Goal: Task Accomplishment & Management: Manage account settings

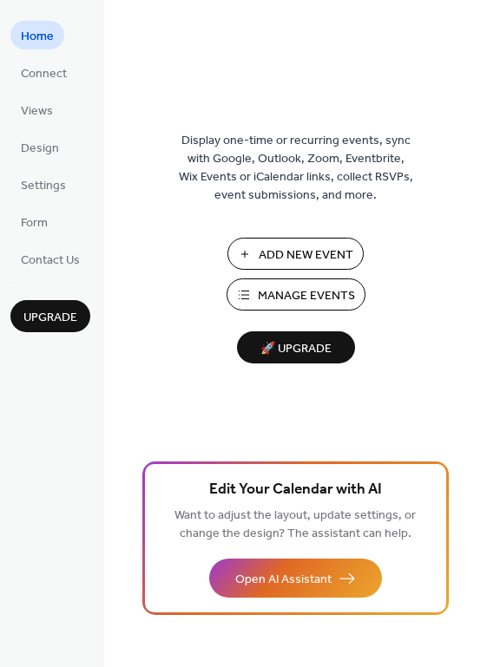
click at [306, 259] on span "Add New Event" at bounding box center [306, 256] width 95 height 18
click at [274, 287] on span "Manage Events" at bounding box center [306, 296] width 97 height 18
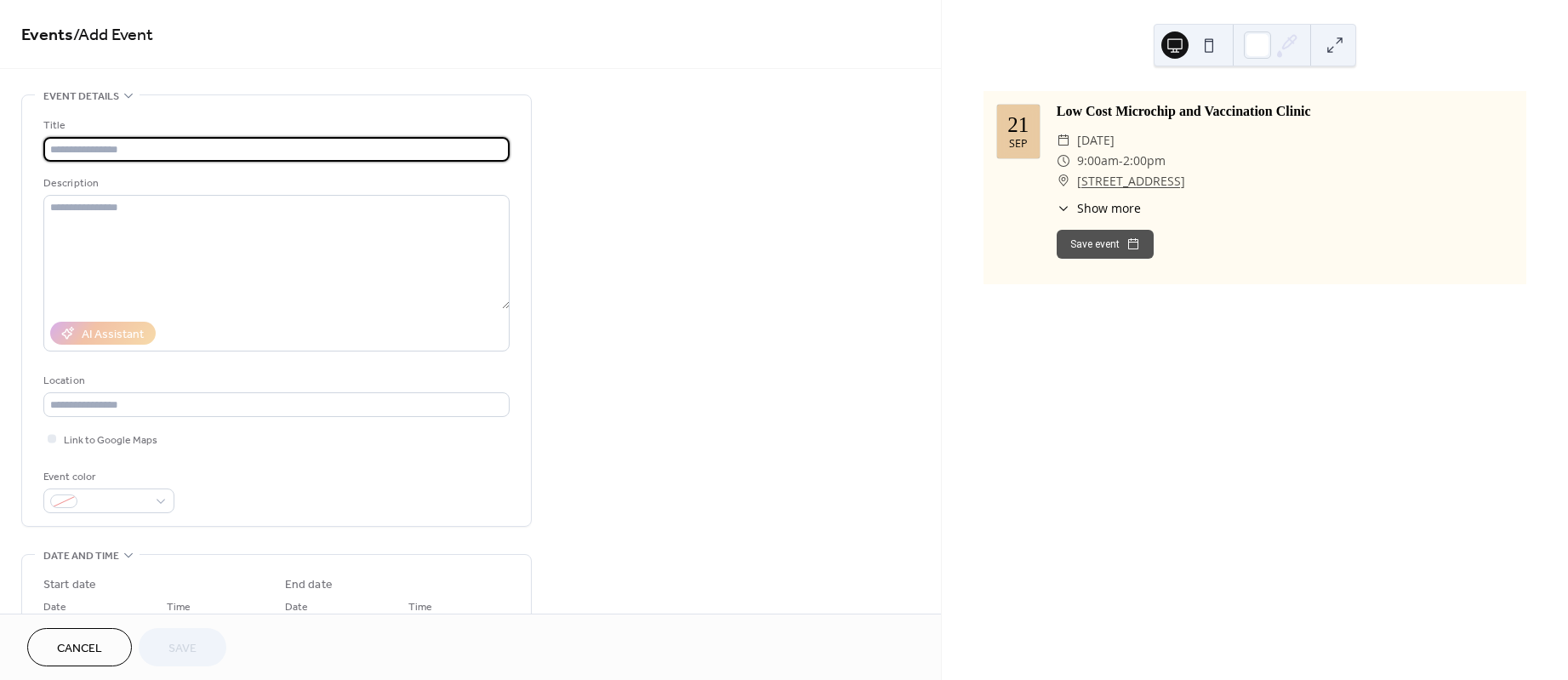
click at [1262, 125] on div "Low Cost Microchip and Vaccination Clinic ​ Sunday, September 21, 2025 ​ 9:00am…" at bounding box center [1284, 179] width 456 height 158
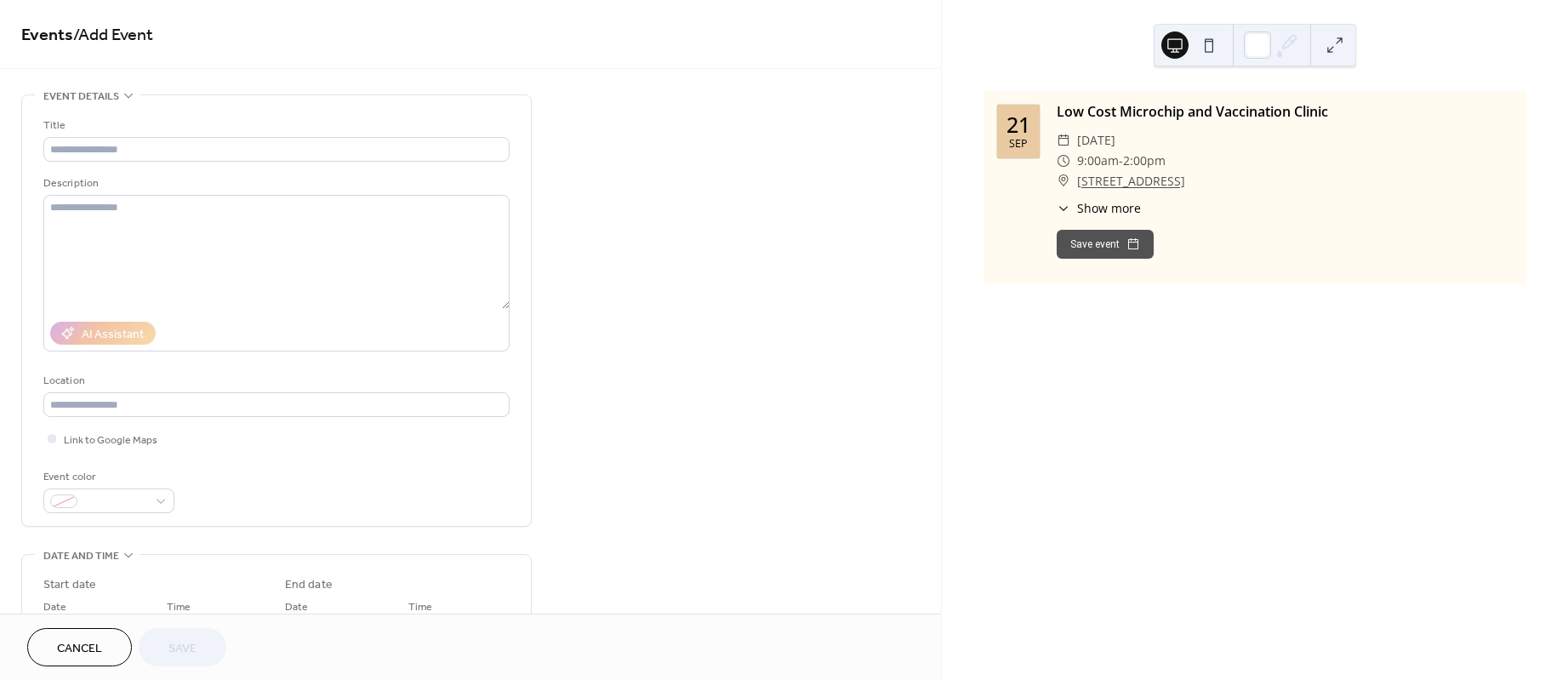
click at [1380, 159] on div "​ 9:00am - 2:00pm" at bounding box center [1284, 161] width 456 height 21
click at [1132, 204] on span "Show more" at bounding box center [1108, 208] width 64 height 18
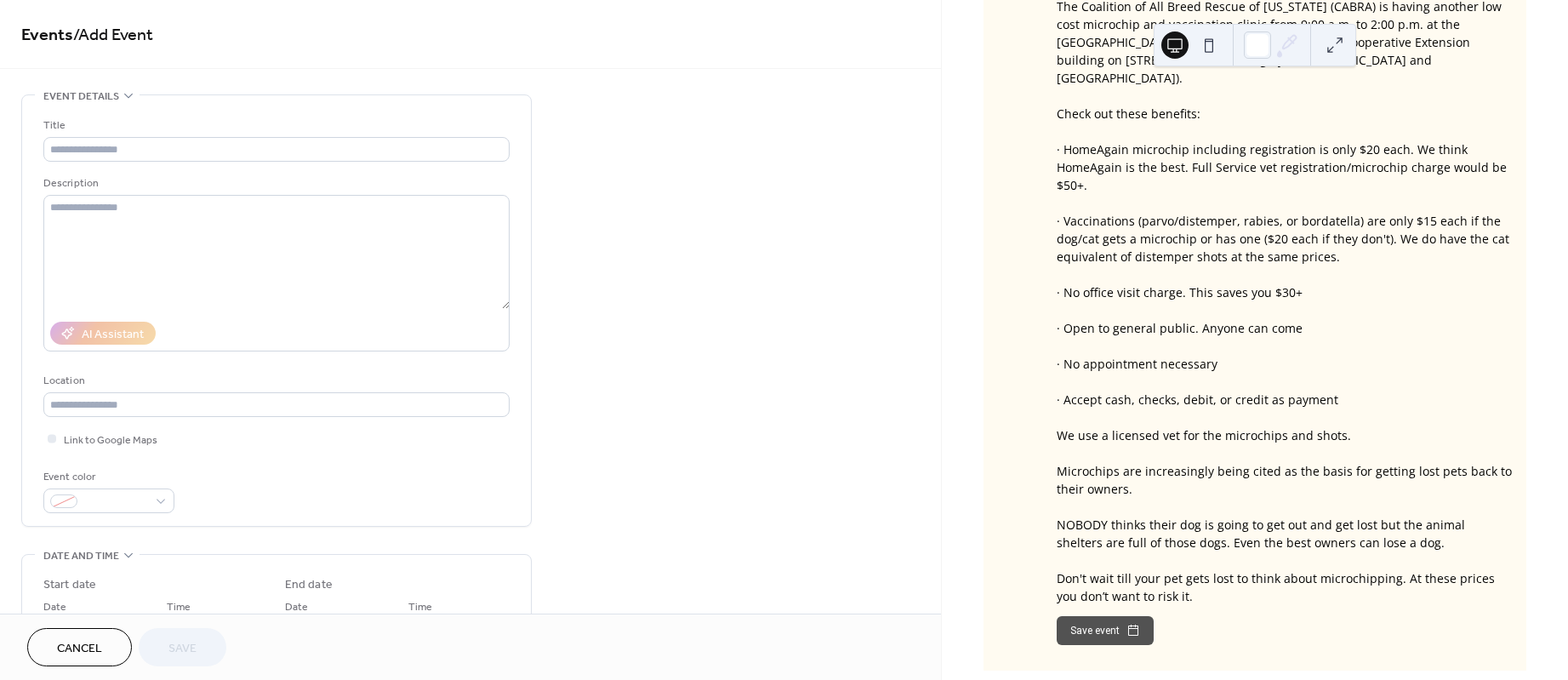
scroll to position [230, 0]
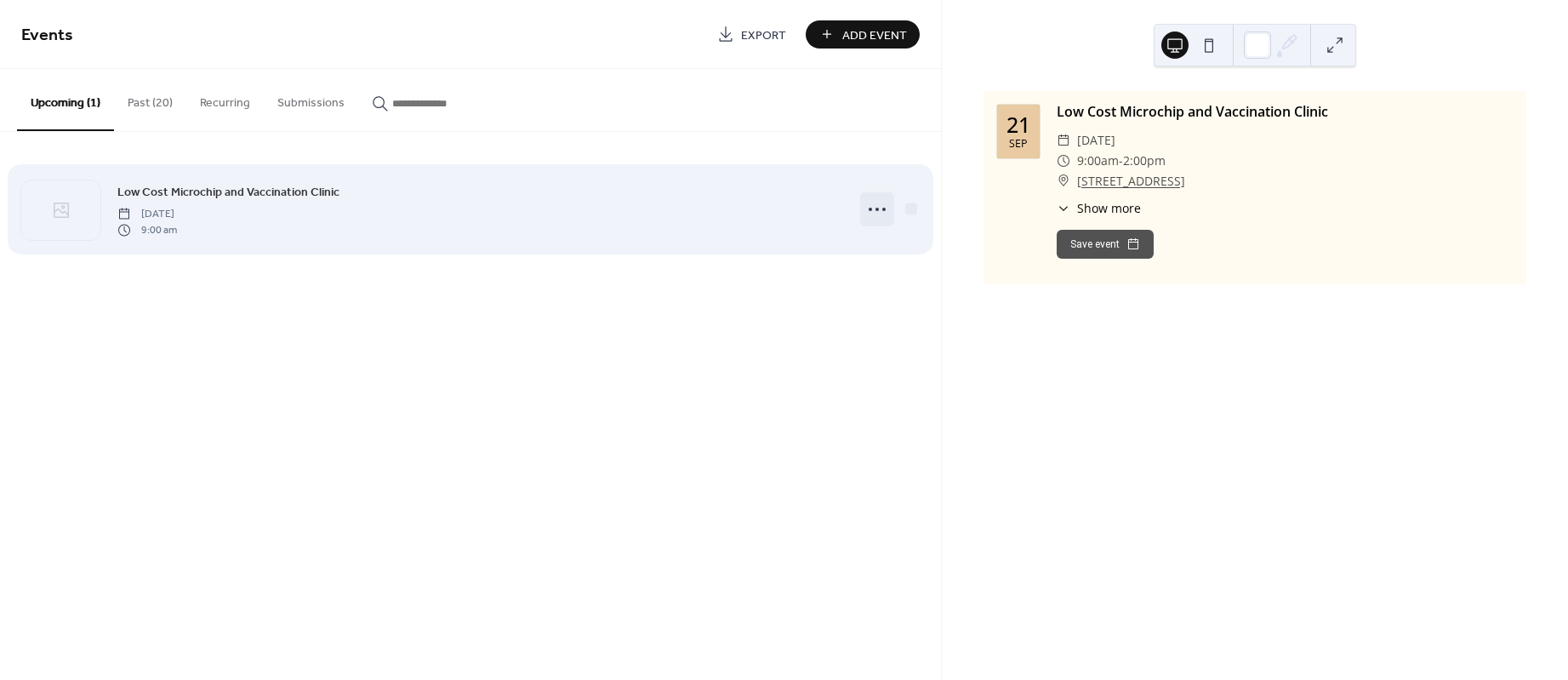
click at [872, 207] on icon at bounding box center [877, 210] width 27 height 27
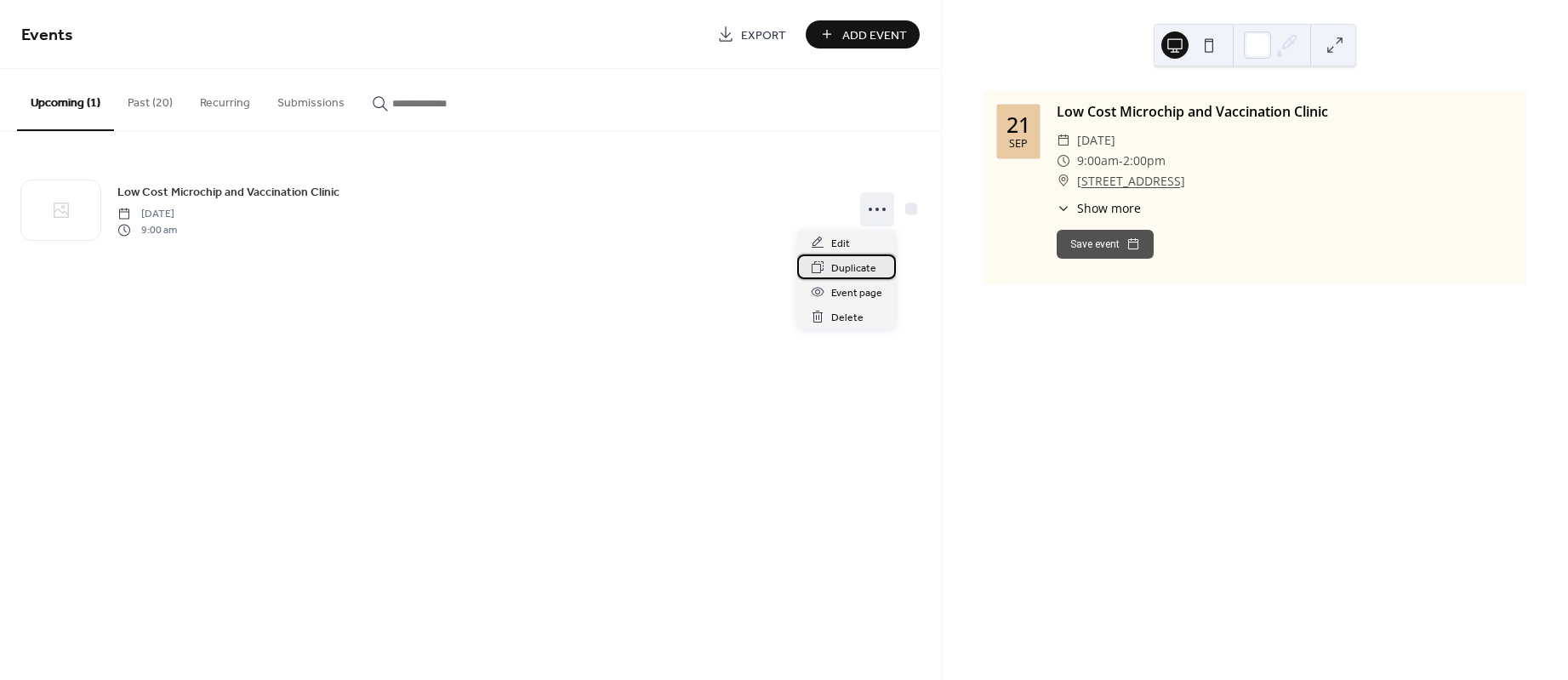
click at [863, 267] on span "Duplicate" at bounding box center [854, 268] width 45 height 18
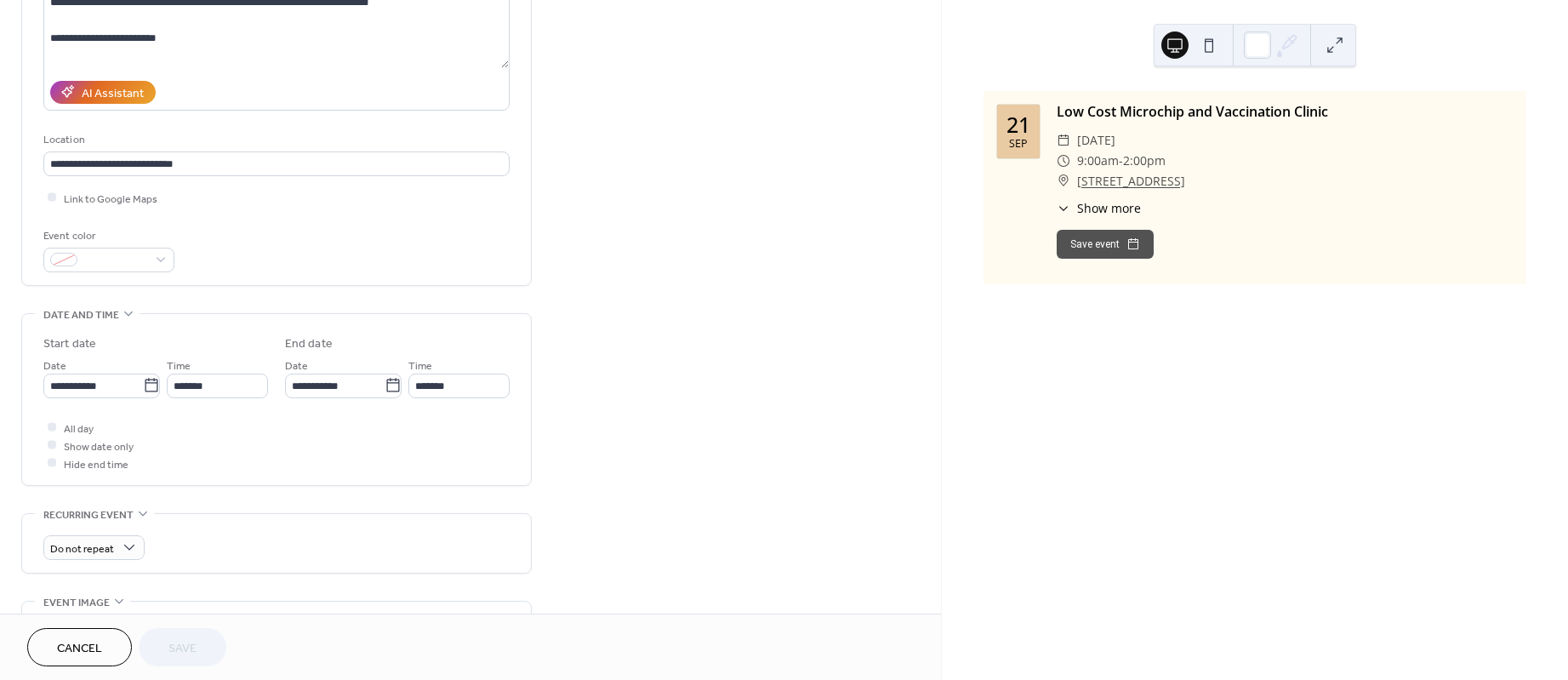
scroll to position [255, 0]
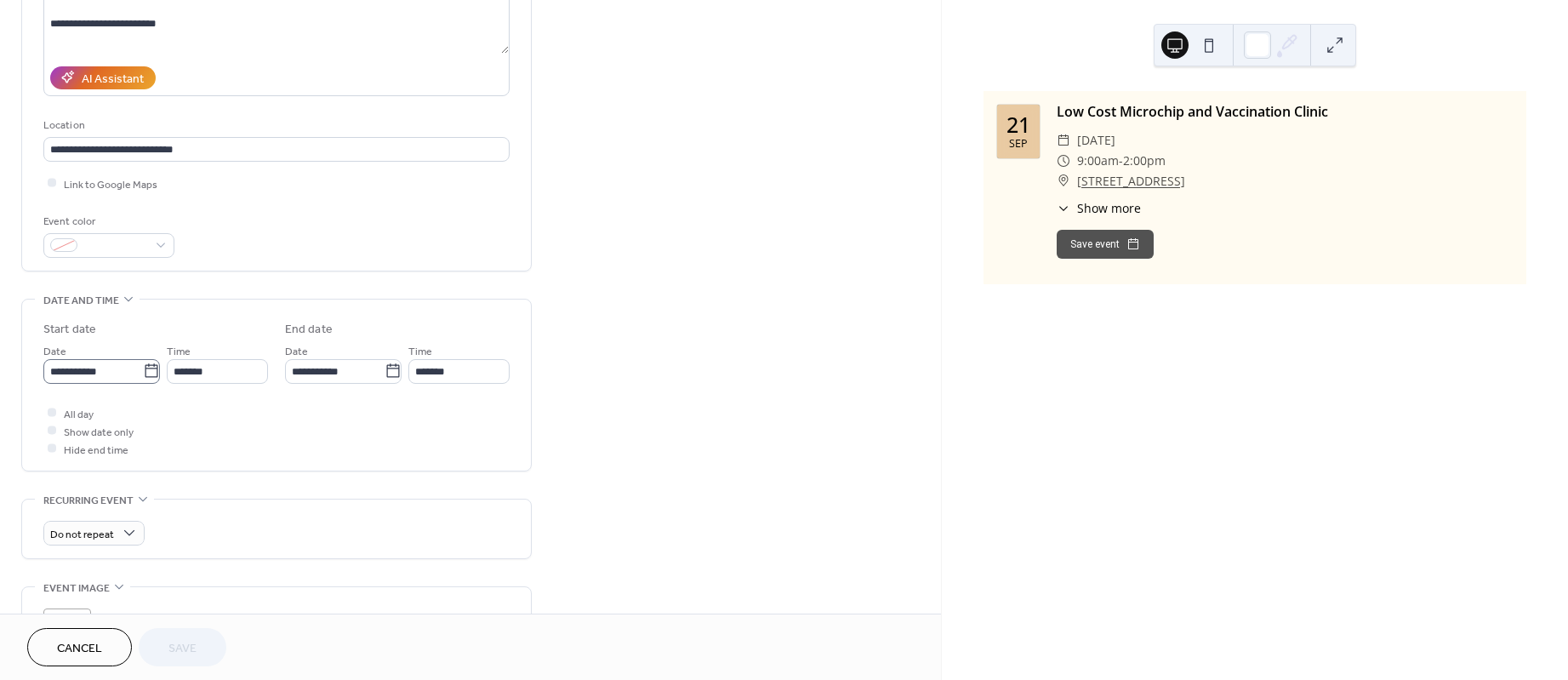
click at [145, 370] on icon at bounding box center [151, 370] width 13 height 14
click at [141, 370] on input "**********" at bounding box center [93, 370] width 100 height 24
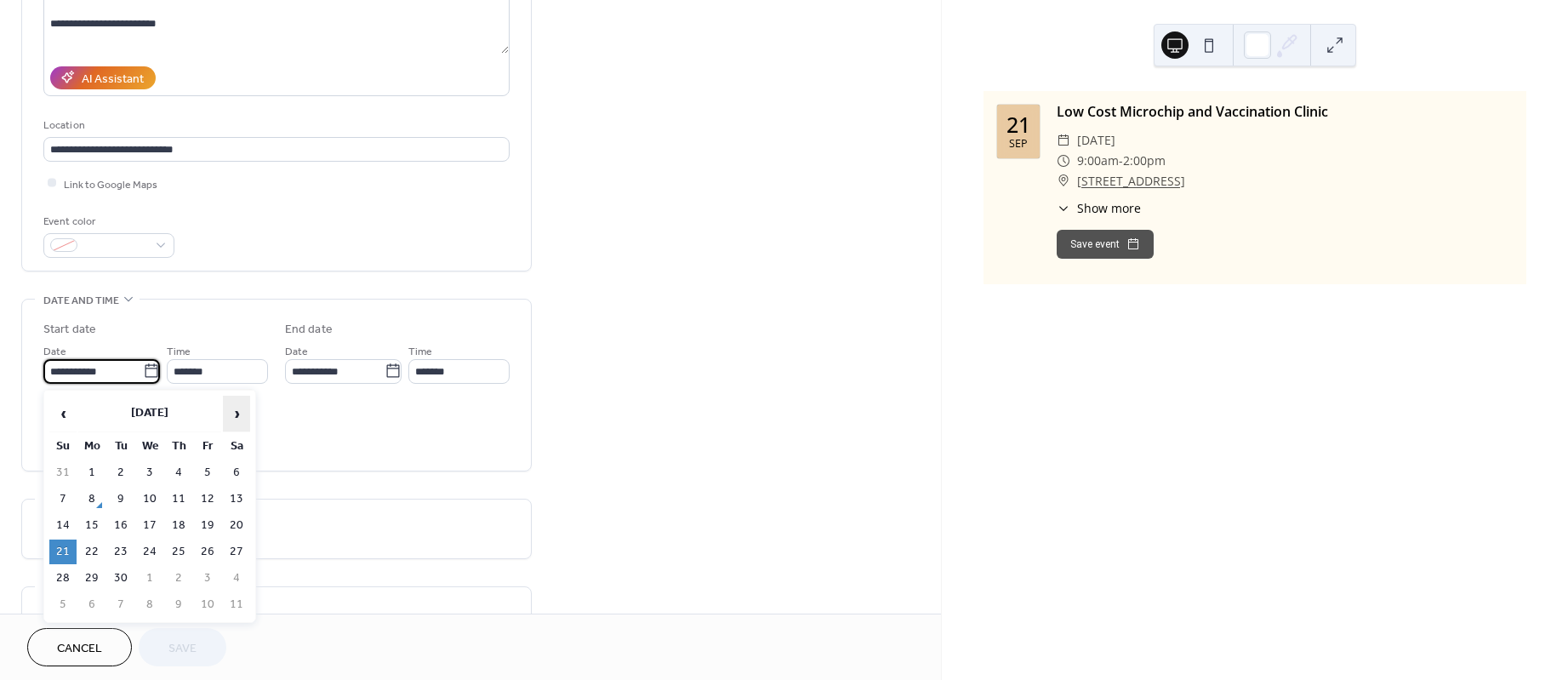
click at [238, 407] on span "›" at bounding box center [236, 413] width 25 height 34
click at [65, 547] on td "16" at bounding box center [63, 551] width 27 height 24
type input "**********"
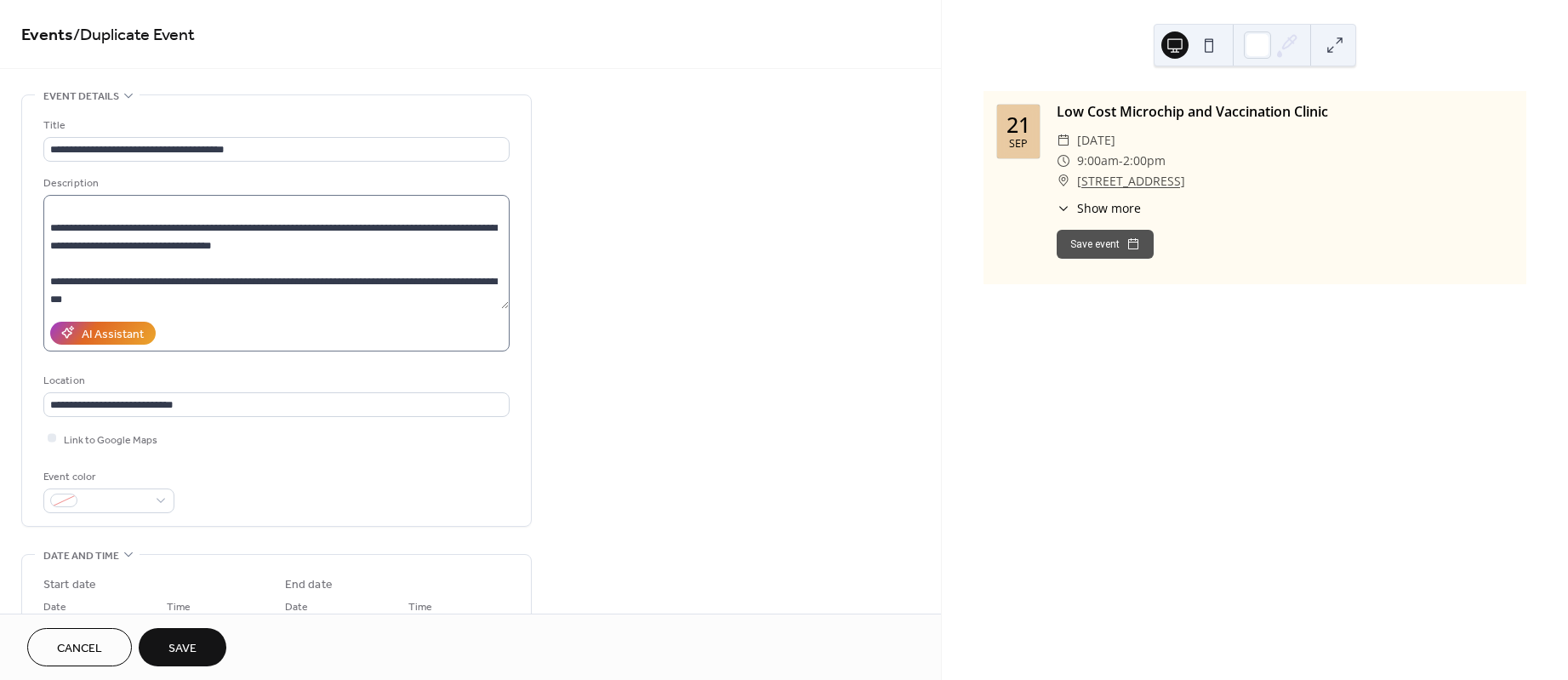
scroll to position [428, 0]
click at [172, 648] on span "Save" at bounding box center [182, 649] width 28 height 18
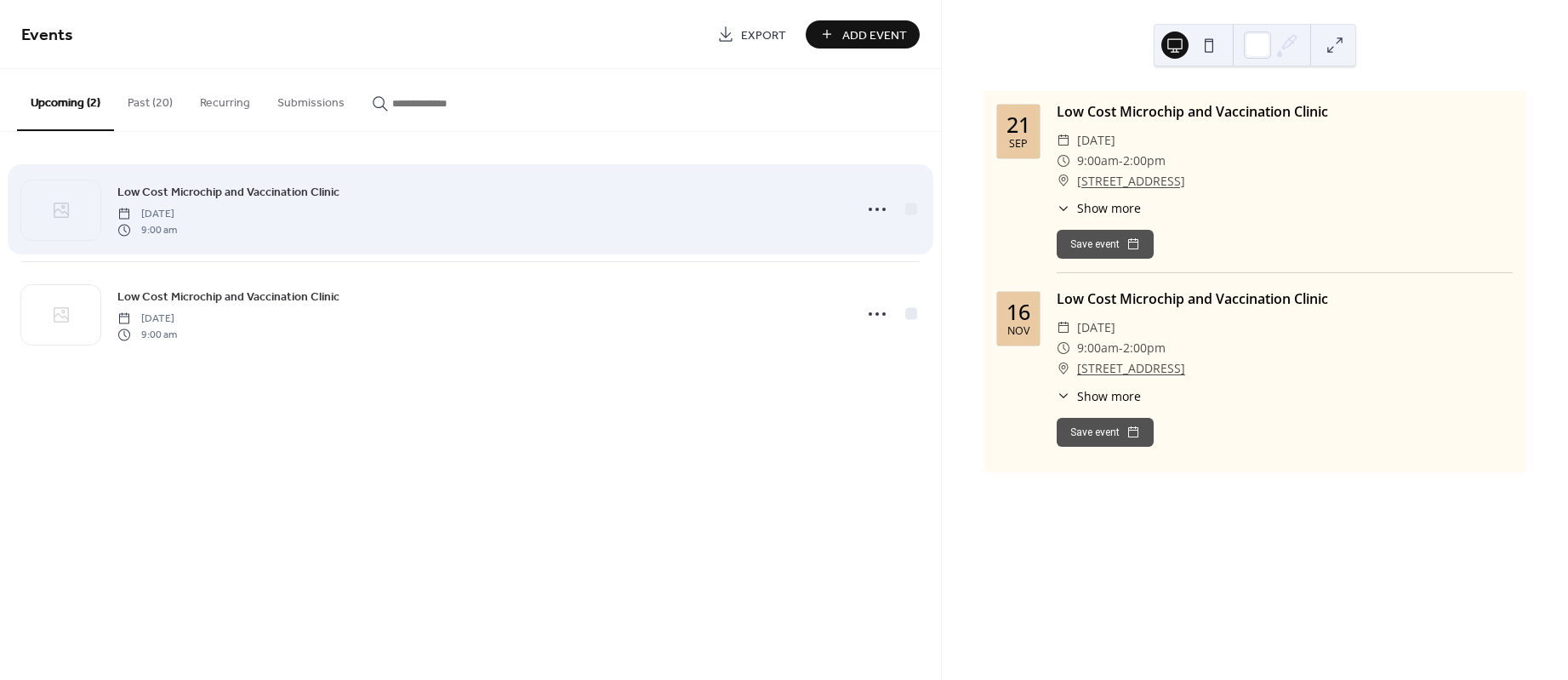
click at [211, 191] on span "Low Cost Microchip and Vaccination Clinic" at bounding box center [228, 192] width 222 height 18
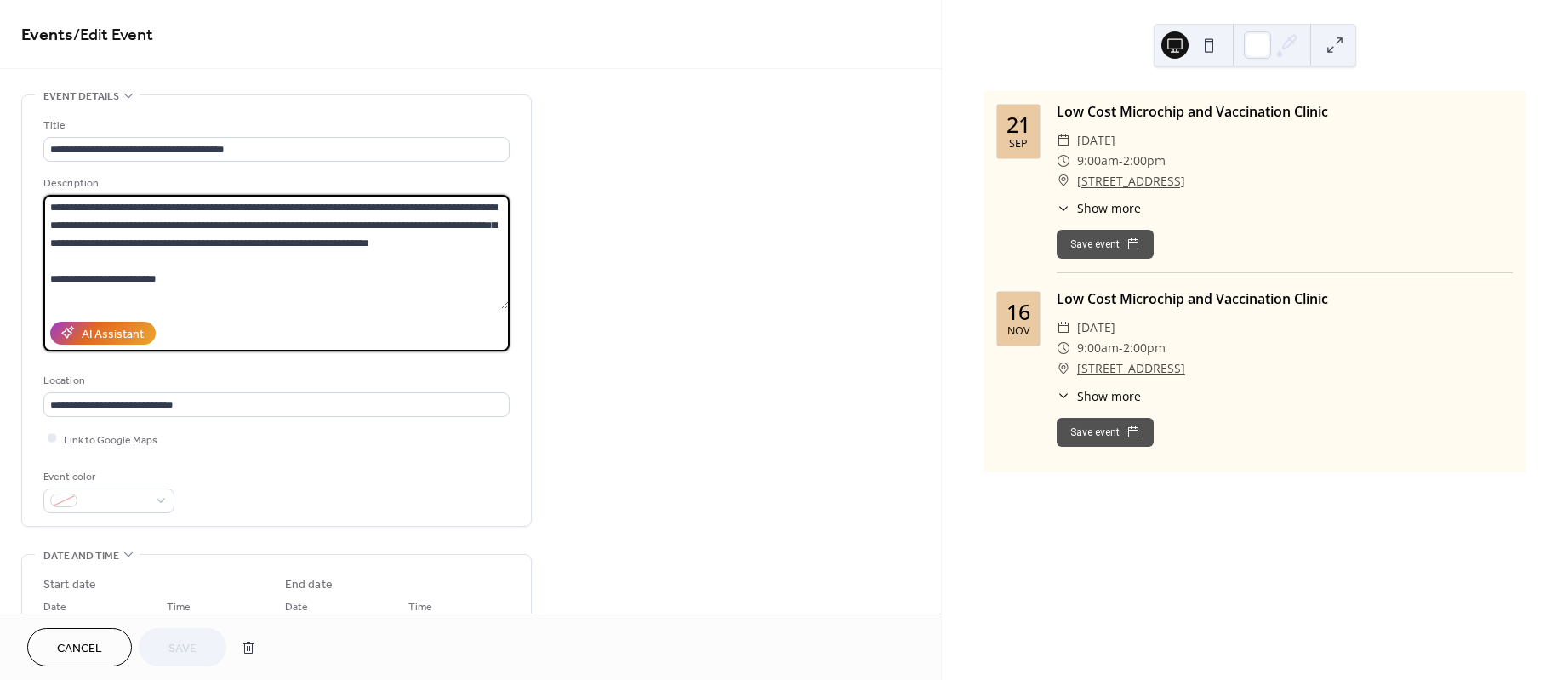
drag, startPoint x: 205, startPoint y: 245, endPoint x: 225, endPoint y: 248, distance: 20.2
click at [229, 248] on textarea at bounding box center [275, 252] width 466 height 114
click at [205, 246] on textarea at bounding box center [275, 252] width 466 height 114
drag, startPoint x: 205, startPoint y: 246, endPoint x: 261, endPoint y: 248, distance: 56.0
click at [261, 248] on textarea at bounding box center [275, 252] width 466 height 114
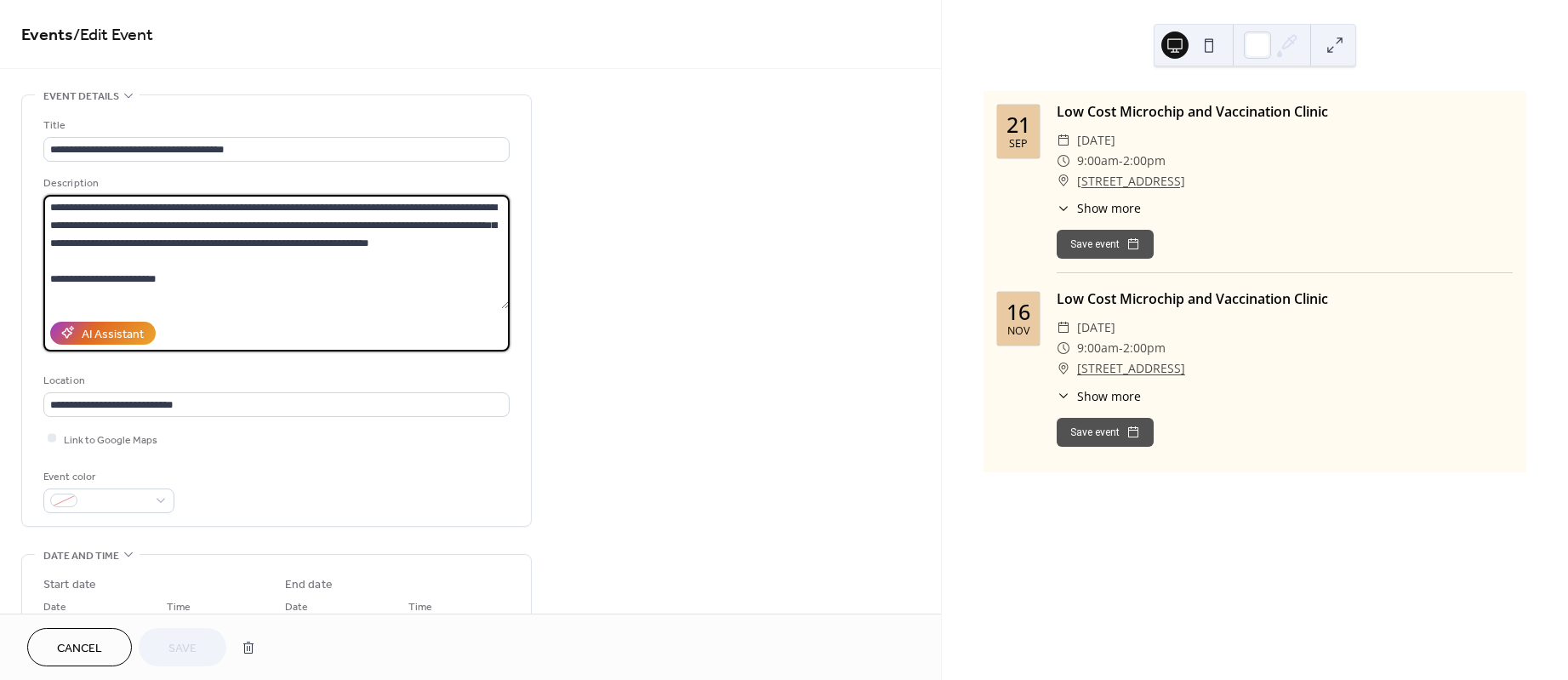
click at [261, 248] on textarea at bounding box center [275, 252] width 466 height 114
click at [214, 241] on textarea at bounding box center [275, 252] width 466 height 114
